Goal: Task Accomplishment & Management: Use online tool/utility

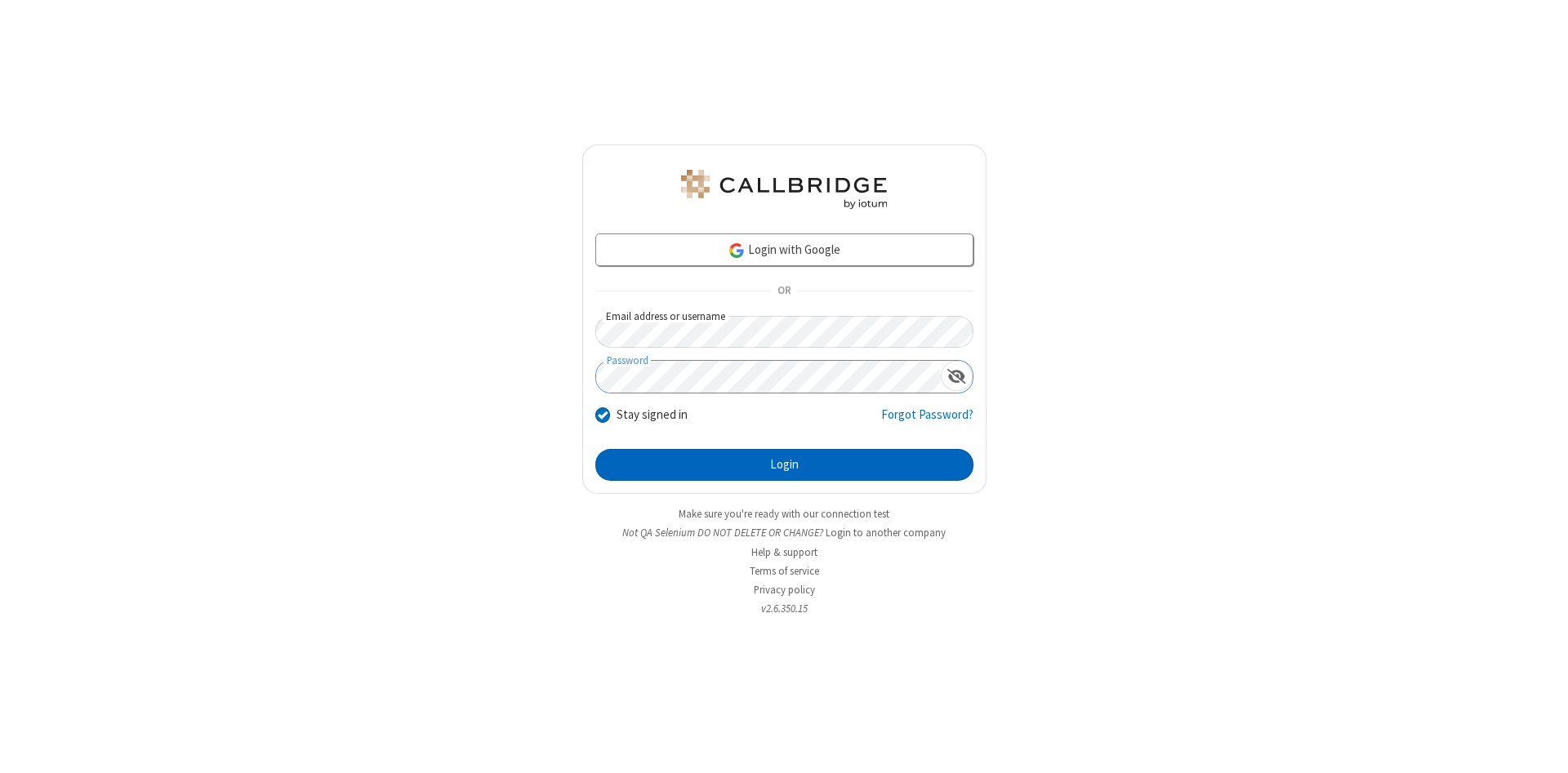
click at [784, 465] on button "Login" at bounding box center [784, 465] width 378 height 32
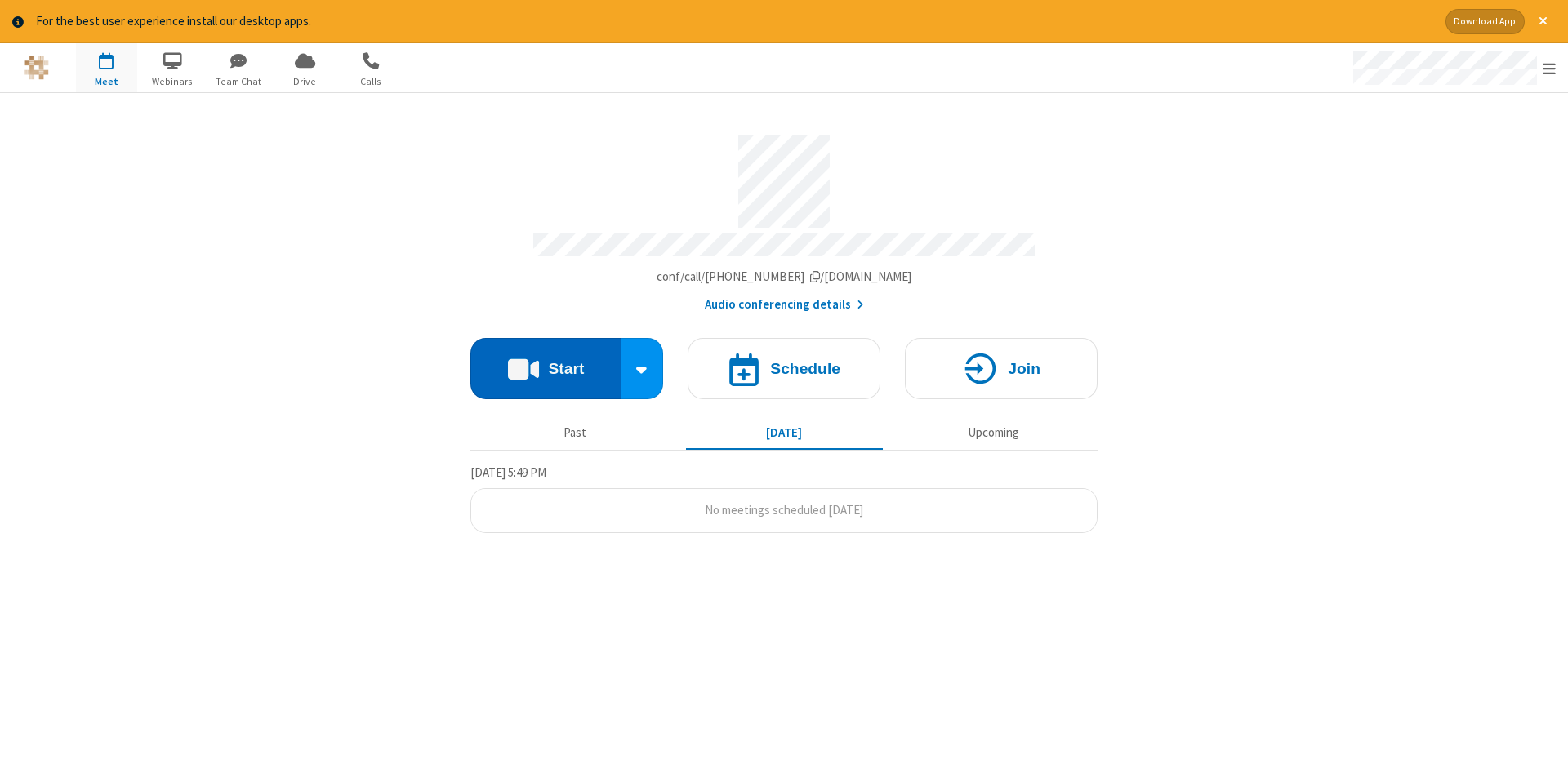
click at [546, 363] on button "Start" at bounding box center [546, 369] width 151 height 62
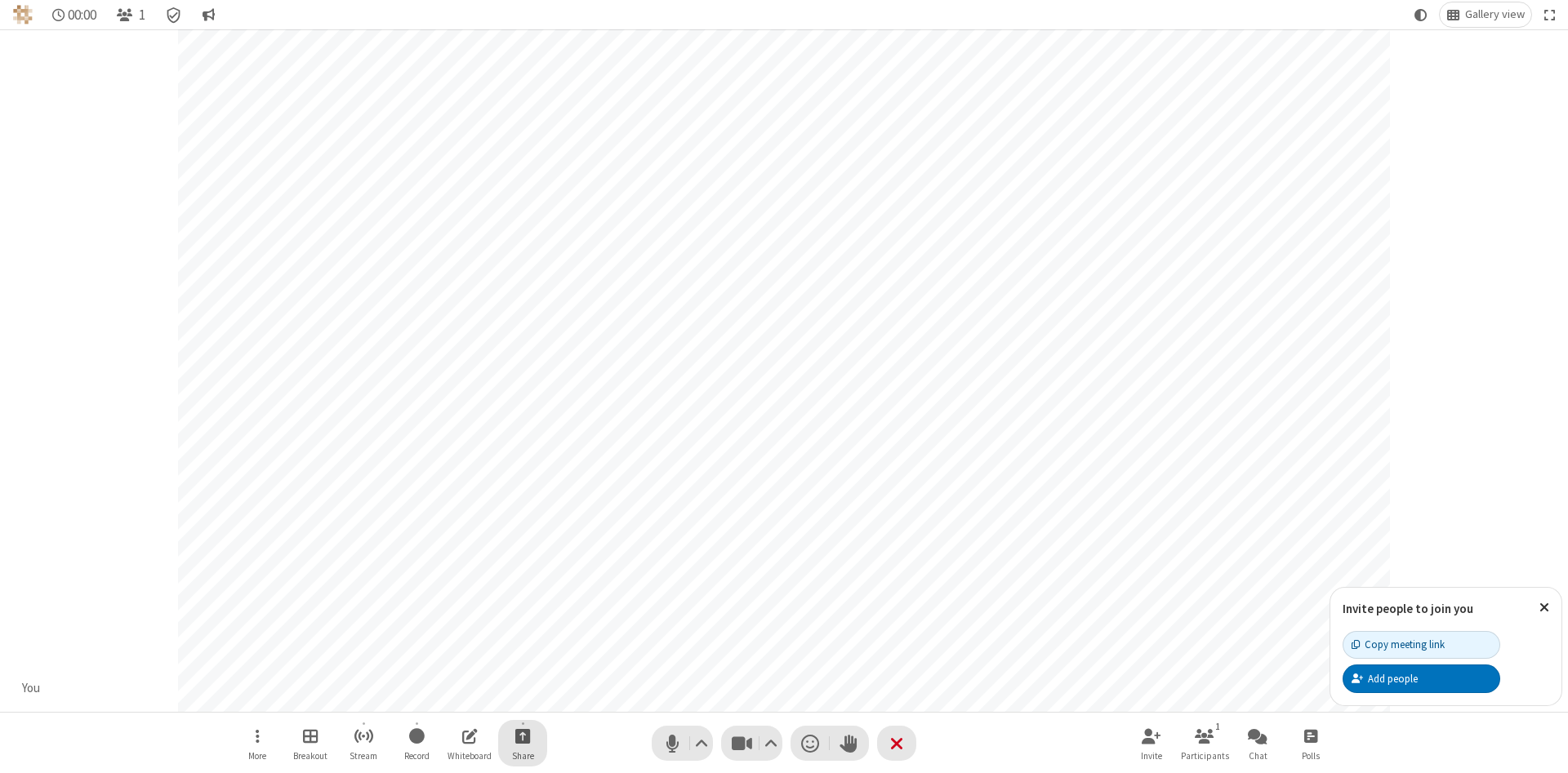
click at [522, 736] on span "Start sharing" at bounding box center [523, 736] width 16 height 21
click at [457, 696] on span "Share my screen" at bounding box center [457, 697] width 19 height 14
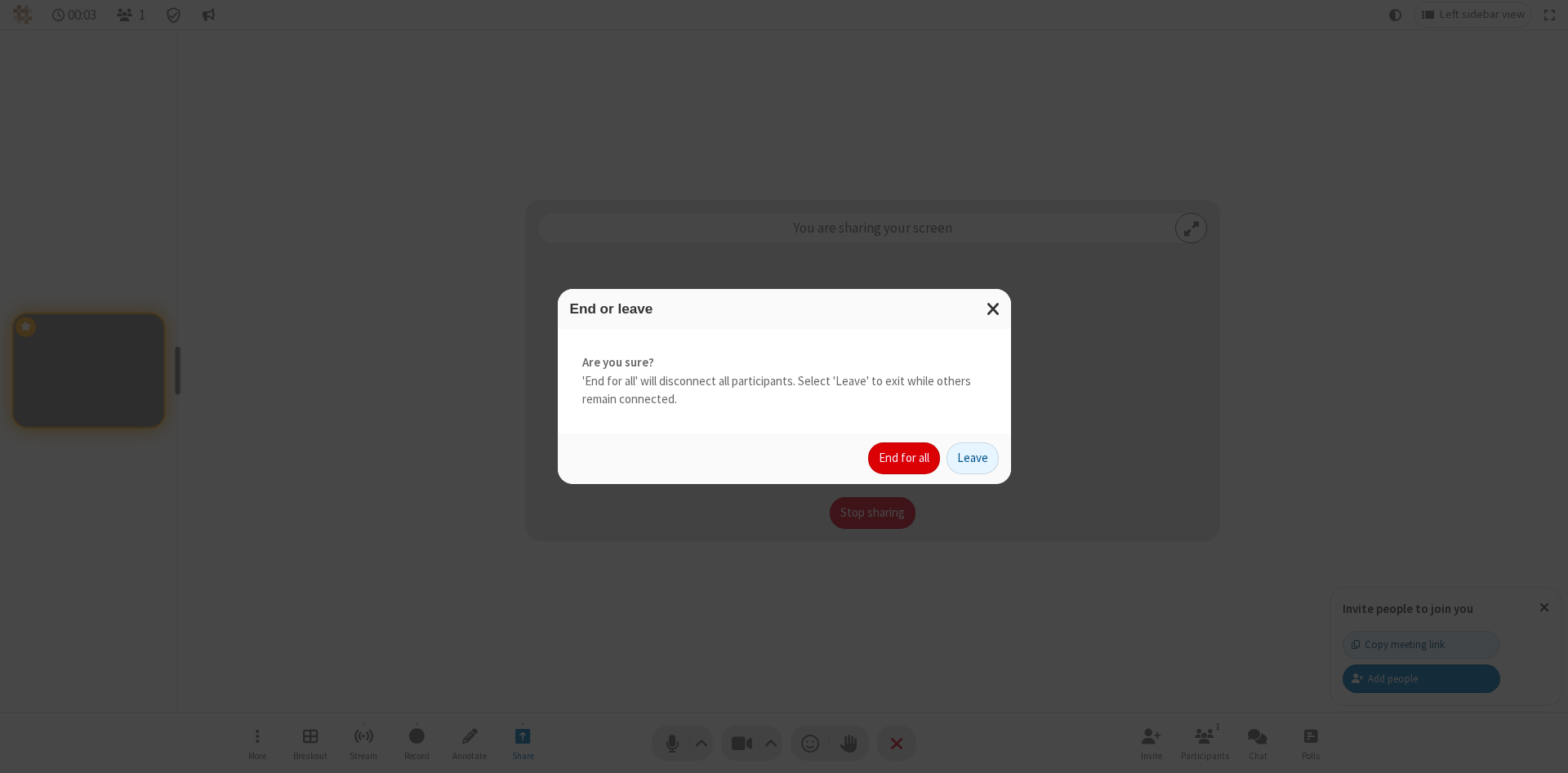
click at [905, 458] on button "End for all" at bounding box center [904, 458] width 72 height 32
